Goal: Task Accomplishment & Management: Use online tool/utility

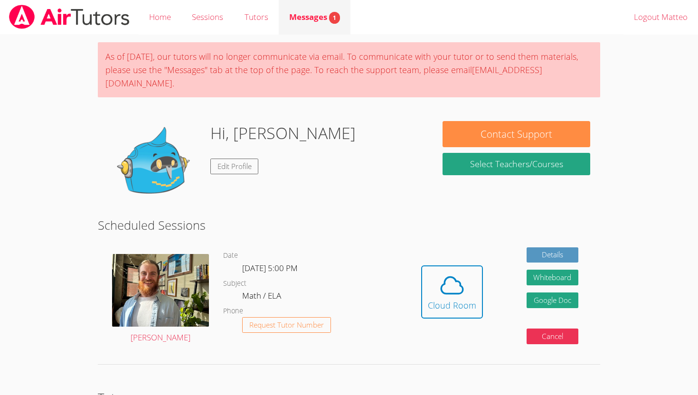
click at [315, 14] on span "Messages 1" at bounding box center [314, 16] width 51 height 11
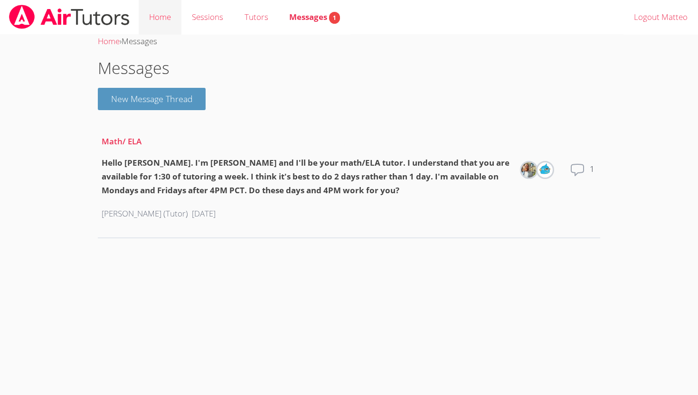
click at [167, 16] on link "Home" at bounding box center [160, 17] width 43 height 35
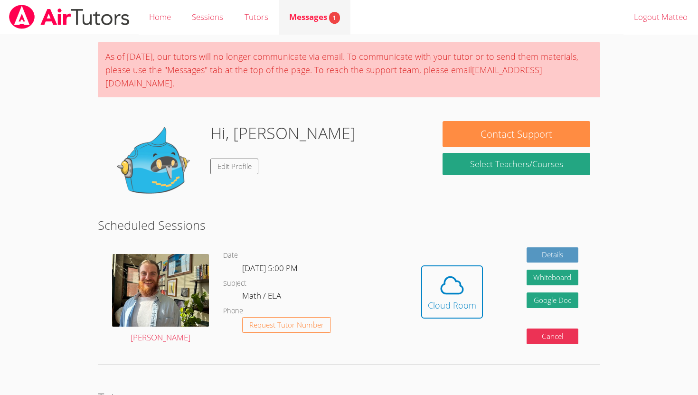
click at [330, 22] on div "Messages 1" at bounding box center [314, 17] width 51 height 14
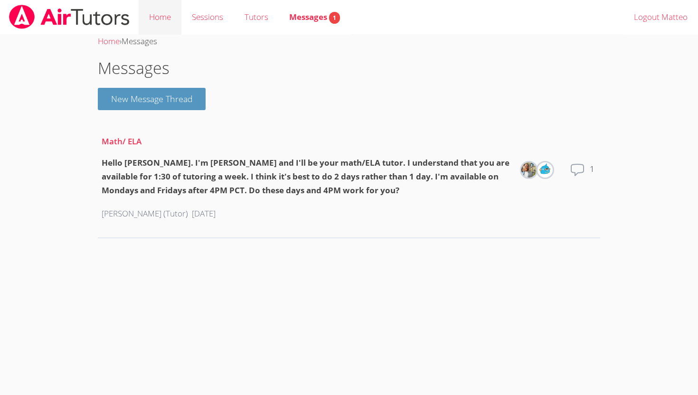
click at [172, 22] on link "Home" at bounding box center [160, 17] width 43 height 35
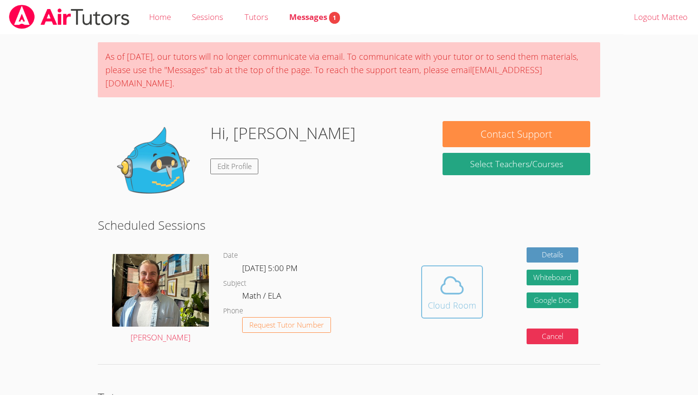
click at [432, 283] on span at bounding box center [452, 285] width 48 height 27
click at [154, 17] on link "Home" at bounding box center [160, 17] width 43 height 35
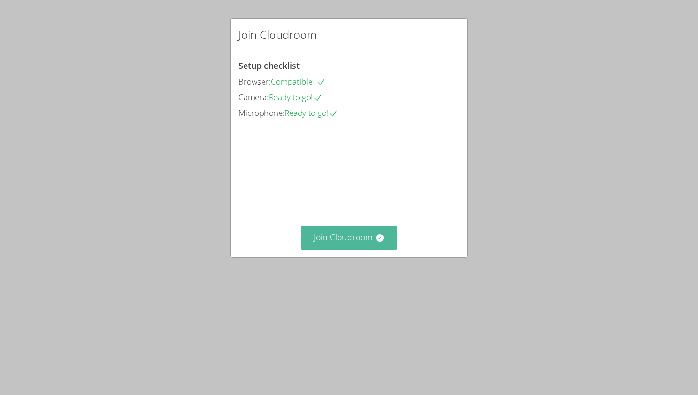
click at [358, 249] on button "Join Cloudroom" at bounding box center [349, 237] width 97 height 23
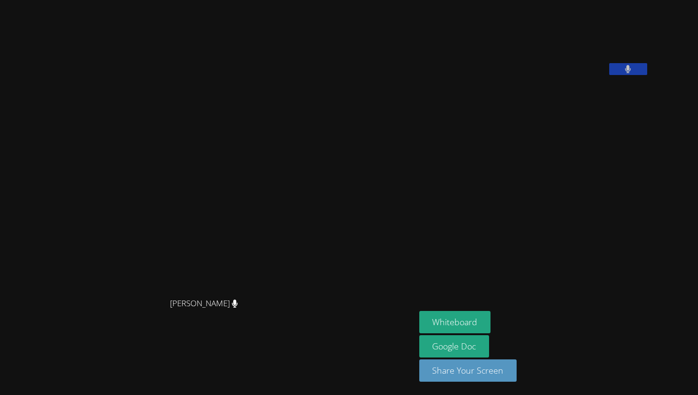
click at [648, 75] on button at bounding box center [629, 69] width 38 height 12
click at [490, 319] on button "Whiteboard" at bounding box center [456, 322] width 72 height 22
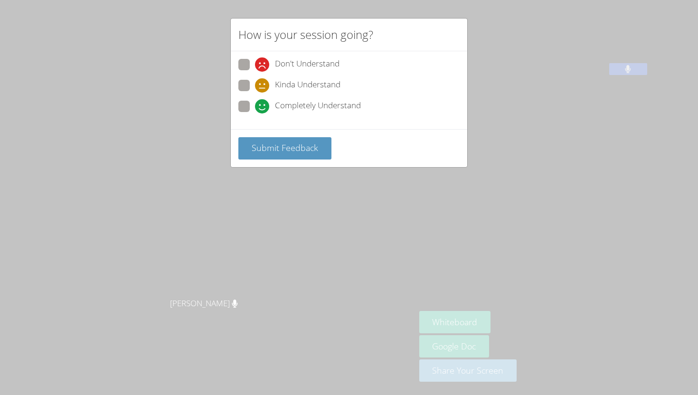
click at [255, 114] on span at bounding box center [255, 114] width 0 height 0
click at [255, 102] on input "Completely Understand" at bounding box center [259, 105] width 8 height 8
radio input "true"
click at [285, 156] on button "Submit Feedback" at bounding box center [285, 148] width 93 height 22
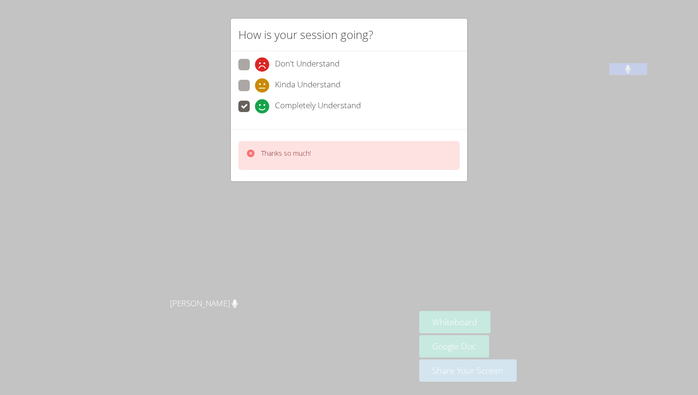
click at [311, 216] on div "How is your session going? Don't Understand Kinda Understand Completely Underst…" at bounding box center [349, 197] width 698 height 395
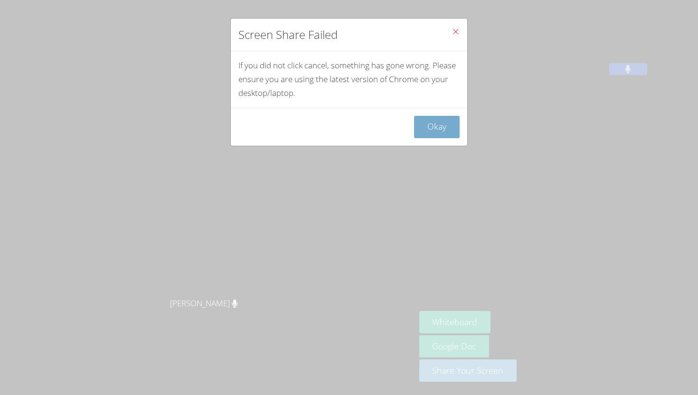
click at [431, 134] on button "Okay" at bounding box center [437, 127] width 46 height 22
